Goal: Use online tool/utility: Use online tool/utility

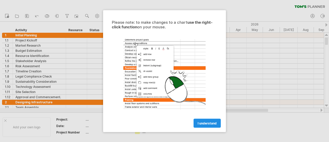
click at [207, 121] on span "I understand" at bounding box center [207, 123] width 19 height 4
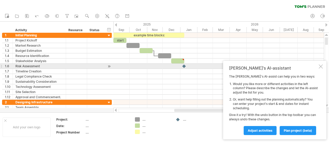
click at [321, 66] on div at bounding box center [321, 66] width 4 height 4
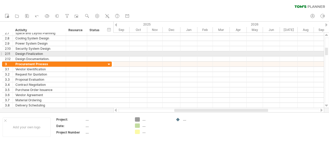
drag, startPoint x: 328, startPoint y: 51, endPoint x: 328, endPoint y: 54, distance: 3.1
click at [328, 54] on div at bounding box center [327, 70] width 4 height 66
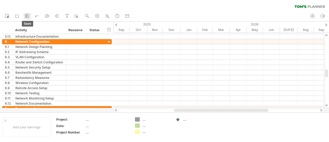
click at [26, 16] on icon at bounding box center [26, 15] width 5 height 5
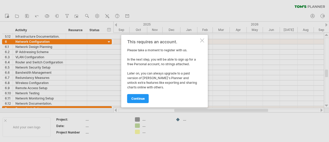
click at [202, 38] on div at bounding box center [203, 40] width 4 height 4
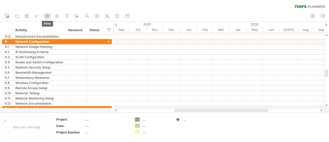
click at [47, 18] on rect at bounding box center [47, 16] width 2 height 1
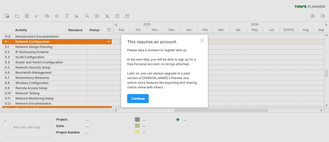
click at [201, 42] on div at bounding box center [203, 40] width 4 height 4
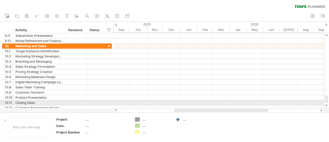
drag, startPoint x: 328, startPoint y: 71, endPoint x: 324, endPoint y: 103, distance: 32.2
click at [324, 103] on div "Trying to reach [DOMAIN_NAME] Connected again... 0% clear filter new 1" at bounding box center [164, 71] width 329 height 142
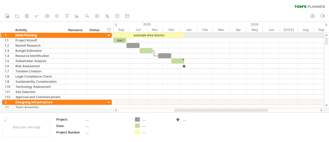
drag, startPoint x: 327, startPoint y: 99, endPoint x: 328, endPoint y: 37, distance: 61.8
click at [328, 37] on div at bounding box center [326, 70] width 5 height 75
